Goal: Information Seeking & Learning: Learn about a topic

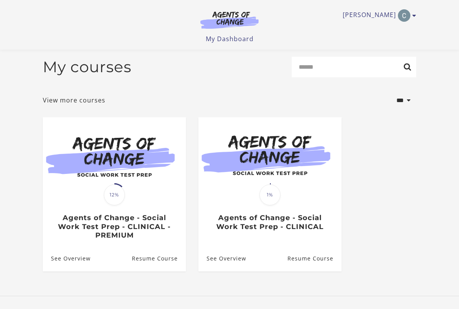
click at [115, 164] on img at bounding box center [114, 155] width 143 height 77
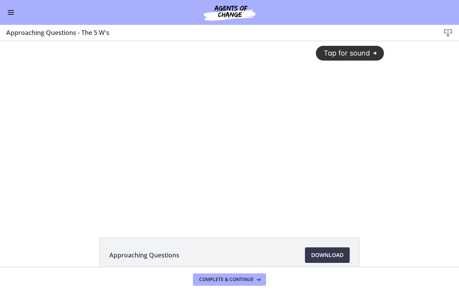
click at [12, 10] on span "Enable menu" at bounding box center [11, 10] width 6 height 1
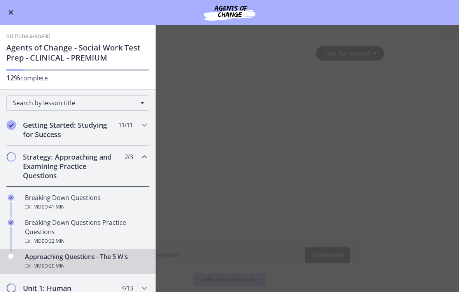
click at [146, 162] on icon "Chapters" at bounding box center [144, 156] width 9 height 9
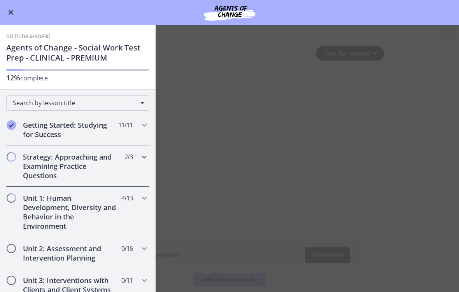
click at [139, 159] on div "Strategy: Approaching and Examining Practice Questions 2 / 3 Completed" at bounding box center [77, 166] width 143 height 41
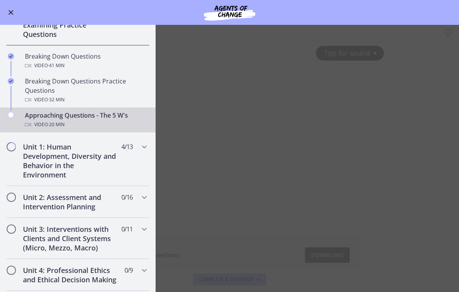
scroll to position [141, 0]
click at [142, 149] on icon "Chapters" at bounding box center [144, 147] width 9 height 9
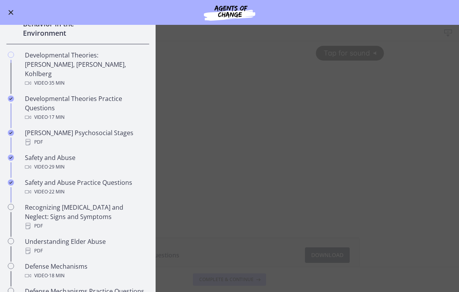
scroll to position [194, 0]
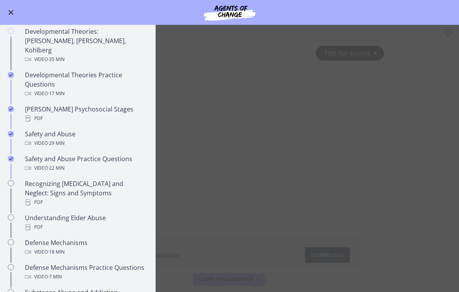
click at [115, 154] on div "Safety and Abuse Practice Questions Video · 22 min" at bounding box center [85, 163] width 121 height 19
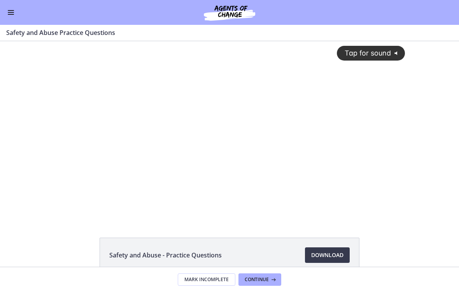
click at [366, 51] on span "Tap for sound" at bounding box center [363, 53] width 53 height 8
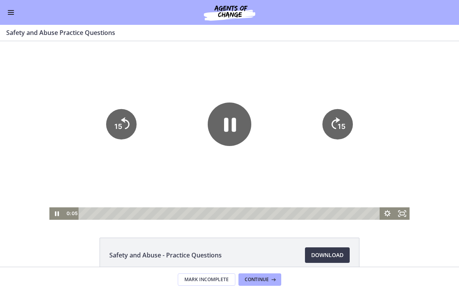
click at [406, 208] on icon "Fullscreen" at bounding box center [402, 214] width 15 height 12
